Goal: Task Accomplishment & Management: Complete application form

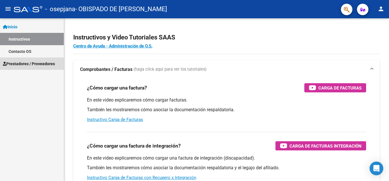
click at [33, 62] on span "Prestadores / Proveedores" at bounding box center [29, 64] width 52 height 6
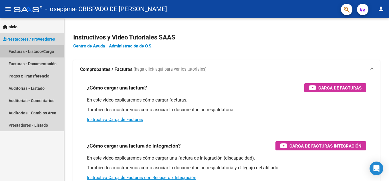
click at [36, 52] on link "Facturas - Listado/Carga" at bounding box center [32, 51] width 64 height 12
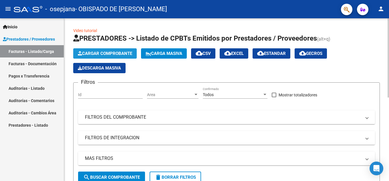
click at [89, 55] on span "Cargar Comprobante" at bounding box center [105, 53] width 54 height 5
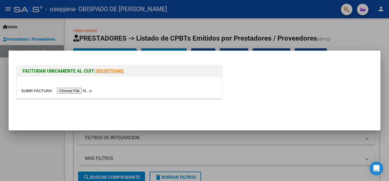
click at [89, 91] on input "file" at bounding box center [57, 91] width 72 height 6
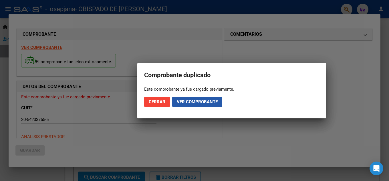
click at [176, 101] on button "Ver comprobante" at bounding box center [197, 102] width 50 height 10
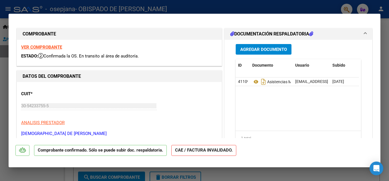
click at [4, 105] on div at bounding box center [194, 90] width 389 height 181
type input "$ 0,00"
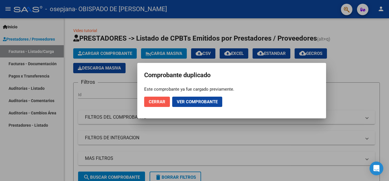
click at [147, 99] on button "Cerrar" at bounding box center [157, 102] width 26 height 10
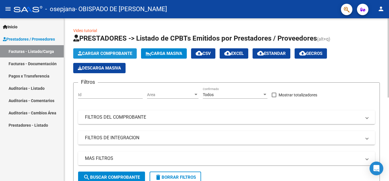
click at [97, 51] on button "Cargar Comprobante" at bounding box center [105, 53] width 64 height 10
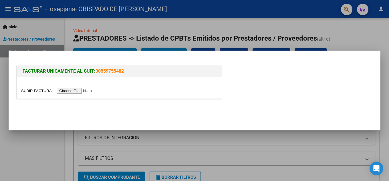
click at [80, 93] on input "file" at bounding box center [57, 91] width 72 height 6
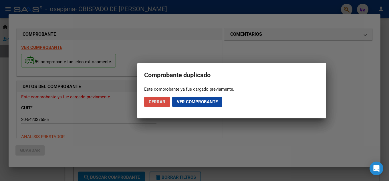
click at [163, 98] on button "Cerrar" at bounding box center [157, 102] width 26 height 10
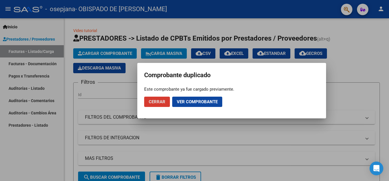
click at [187, 104] on span "Ver comprobante" at bounding box center [197, 101] width 41 height 5
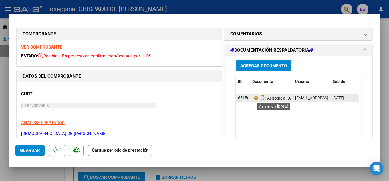
click at [265, 96] on span "Asistencia [DATE]" at bounding box center [276, 98] width 46 height 5
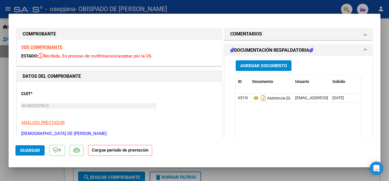
click at [383, 21] on div at bounding box center [194, 90] width 389 height 181
type input "$ 0,00"
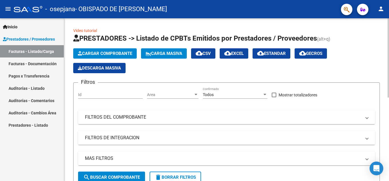
click at [99, 50] on button "Cargar Comprobante" at bounding box center [105, 53] width 64 height 10
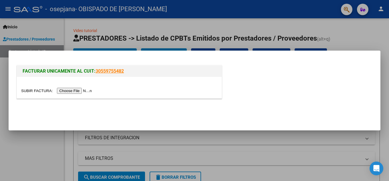
click at [81, 88] on input "file" at bounding box center [57, 91] width 72 height 6
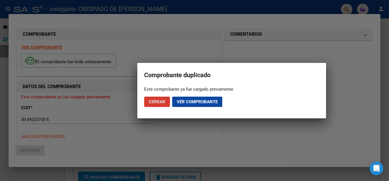
click at [182, 99] on span "Ver comprobante" at bounding box center [197, 101] width 41 height 5
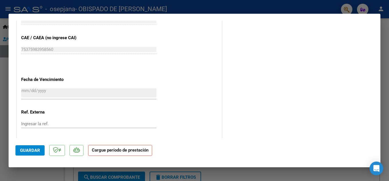
scroll to position [374, 0]
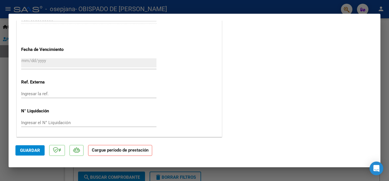
drag, startPoint x: 39, startPoint y: 152, endPoint x: 103, endPoint y: 163, distance: 64.2
click at [85, 170] on div "Comprobante duplicado Este comprobante ya fue cargado previamente. Cerrar Ver c…" at bounding box center [194, 90] width 389 height 181
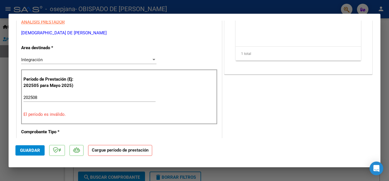
scroll to position [87, 0]
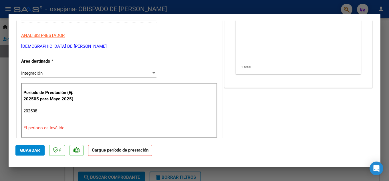
click at [61, 75] on div "Integración" at bounding box center [86, 73] width 130 height 5
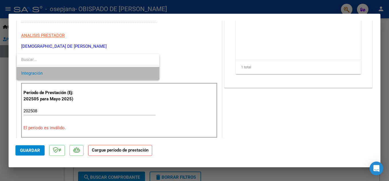
click at [61, 75] on span "Integración" at bounding box center [88, 73] width 134 height 13
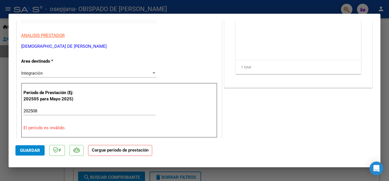
click at [231, 170] on div at bounding box center [194, 90] width 389 height 181
type input "$ 0,00"
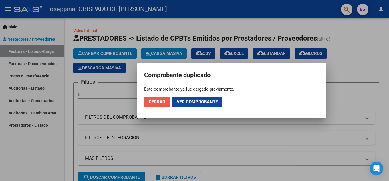
click at [153, 103] on span "Cerrar" at bounding box center [157, 101] width 17 height 5
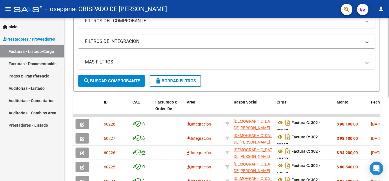
scroll to position [57, 0]
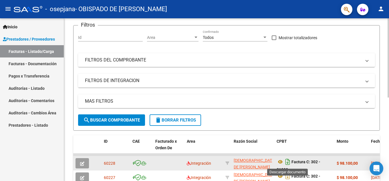
click at [287, 161] on icon "Descargar documento" at bounding box center [287, 161] width 7 height 9
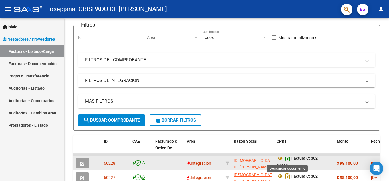
scroll to position [0, 0]
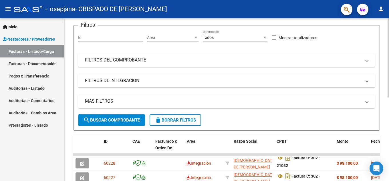
drag, startPoint x: 373, startPoint y: 168, endPoint x: 353, endPoint y: 92, distance: 79.2
click at [353, 91] on body "menu - osepjana - OBISPADO DE [PERSON_NAME] person Inicio Instructivos Contacto…" at bounding box center [194, 90] width 389 height 181
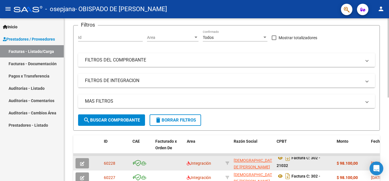
click at [82, 164] on icon "button" at bounding box center [82, 164] width 4 height 4
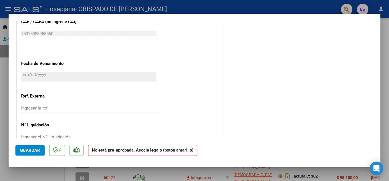
scroll to position [359, 0]
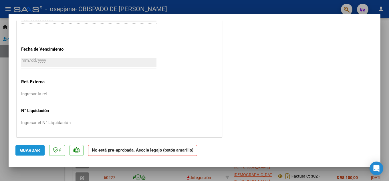
click at [29, 151] on span "Guardar" at bounding box center [30, 150] width 20 height 5
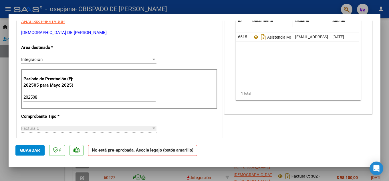
scroll to position [0, 0]
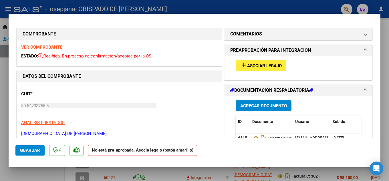
click at [301, 7] on div at bounding box center [194, 90] width 389 height 181
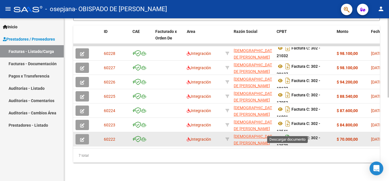
drag, startPoint x: 284, startPoint y: 136, endPoint x: 286, endPoint y: 133, distance: 3.4
click at [286, 133] on icon "Descargar documento" at bounding box center [287, 137] width 7 height 9
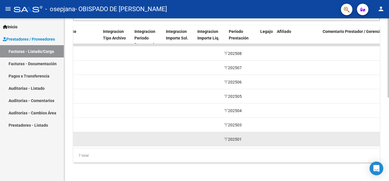
scroll to position [0, 611]
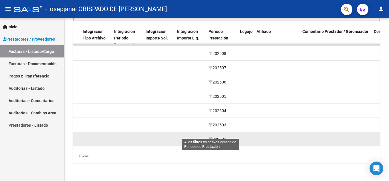
click at [210, 137] on icon at bounding box center [211, 139] width 4 height 4
type input "202501"
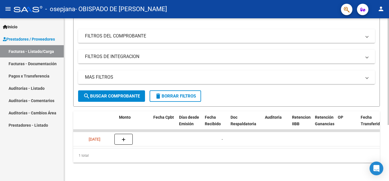
scroll to position [0, 0]
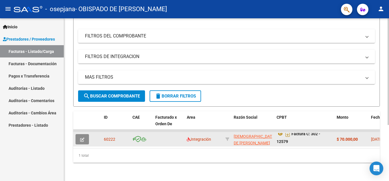
click at [84, 138] on icon "button" at bounding box center [82, 140] width 4 height 4
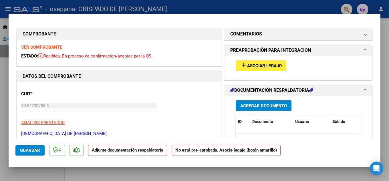
drag, startPoint x: 282, startPoint y: 69, endPoint x: 298, endPoint y: 107, distance: 41.7
click at [271, 63] on span "add Asociar Legajo" at bounding box center [262, 65] width 42 height 5
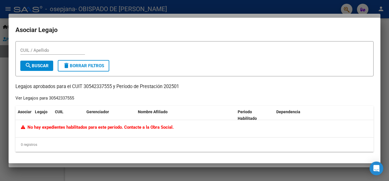
click at [289, 9] on div at bounding box center [194, 90] width 389 height 181
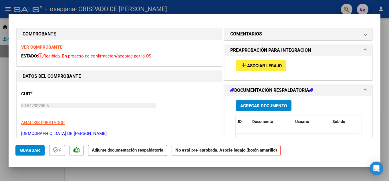
click at [3, 72] on div at bounding box center [194, 90] width 389 height 181
type input "$ 0,00"
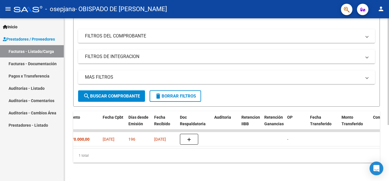
scroll to position [0, 537]
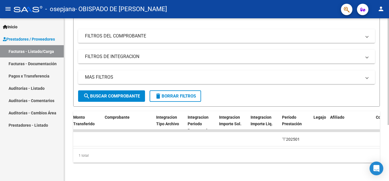
click at [362, 143] on datatable-body "60222 Integración OBISPADO DE [PERSON_NAME] 30542337555 Factura C: 302 - 12579 …" at bounding box center [226, 139] width 307 height 19
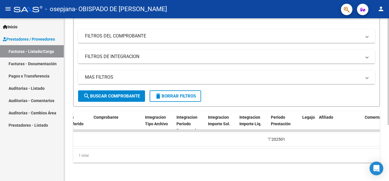
drag, startPoint x: 362, startPoint y: 142, endPoint x: 375, endPoint y: 145, distance: 13.4
click at [375, 145] on datatable-body "60222 Integración OBISPADO DE [PERSON_NAME] 30542337555 Factura C: 302 - 12579 …" at bounding box center [226, 139] width 307 height 19
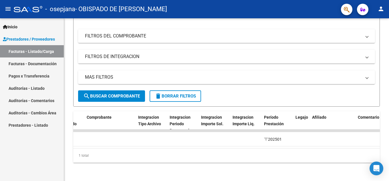
click at [35, 40] on span "Prestadores / Proveedores" at bounding box center [29, 39] width 52 height 6
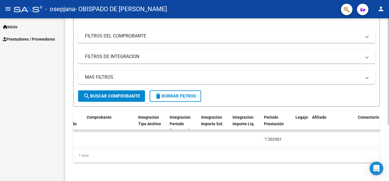
click at [104, 33] on mat-panel-title "FILTROS DEL COMPROBANTE" at bounding box center [223, 36] width 277 height 6
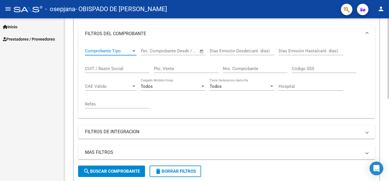
click at [104, 51] on span "Comprobante Tipo" at bounding box center [108, 50] width 46 height 5
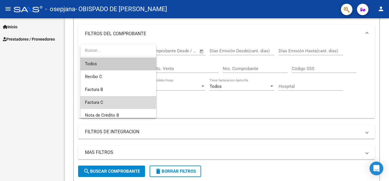
click at [94, 98] on span "Factura C" at bounding box center [118, 102] width 67 height 13
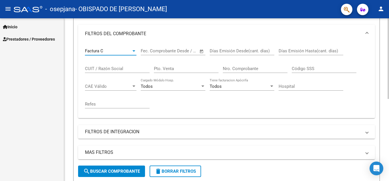
click at [142, 69] on input "CUIT / Razón Social" at bounding box center [117, 68] width 65 height 5
type input "3054233755"
click at [178, 56] on div "Fecha inicio – Fecha fin Fec. Comprobante Desde / Hasta" at bounding box center [173, 52] width 65 height 18
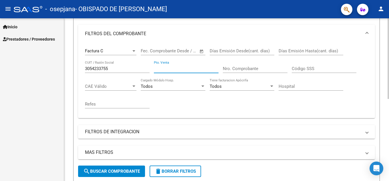
click at [172, 68] on input "Pto. Venta" at bounding box center [186, 68] width 65 height 5
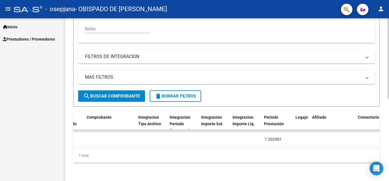
scroll to position [166, 0]
type input "32"
click at [131, 94] on span "search Buscar Comprobante" at bounding box center [111, 96] width 57 height 5
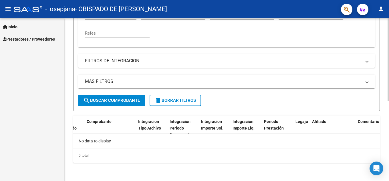
scroll to position [157, 0]
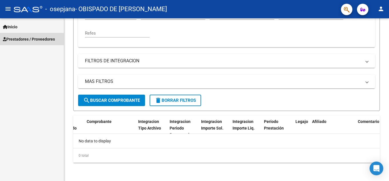
click at [36, 41] on span "Prestadores / Proveedores" at bounding box center [29, 39] width 52 height 6
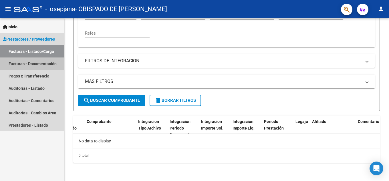
click at [37, 60] on link "Facturas - Documentación" at bounding box center [32, 64] width 64 height 12
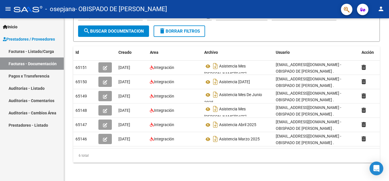
drag, startPoint x: 131, startPoint y: 148, endPoint x: 58, endPoint y: 155, distance: 73.9
click at [58, 155] on mat-sidenav-container "Inicio Instructivos Contacto OS Prestadores / Proveedores Facturas - Listado/Ca…" at bounding box center [194, 99] width 389 height 163
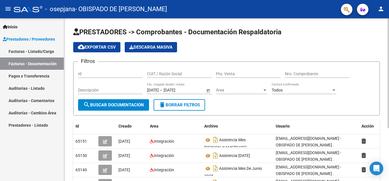
click at [101, 105] on span "search Buscar Documentacion" at bounding box center [113, 105] width 61 height 5
click at [106, 130] on datatable-header-cell at bounding box center [106, 126] width 20 height 12
click at [96, 73] on input "Id" at bounding box center [110, 74] width 65 height 5
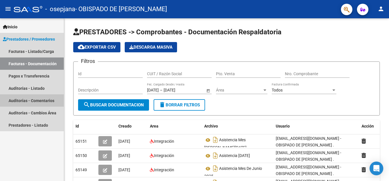
click at [23, 102] on link "Auditorías - Comentarios" at bounding box center [32, 100] width 64 height 12
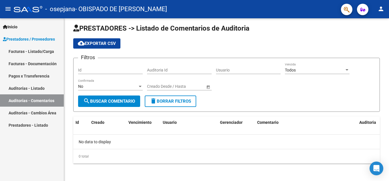
scroll to position [5, 0]
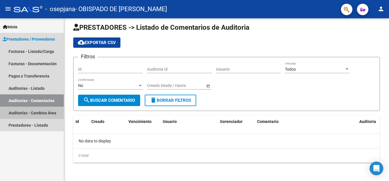
click at [9, 109] on link "Auditorías - Cambios Área" at bounding box center [32, 113] width 64 height 12
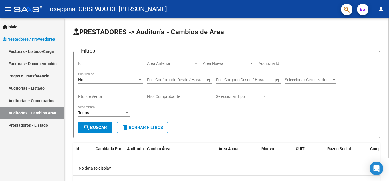
click at [109, 126] on button "search Buscar" at bounding box center [95, 127] width 34 height 11
